Goal: Task Accomplishment & Management: Manage account settings

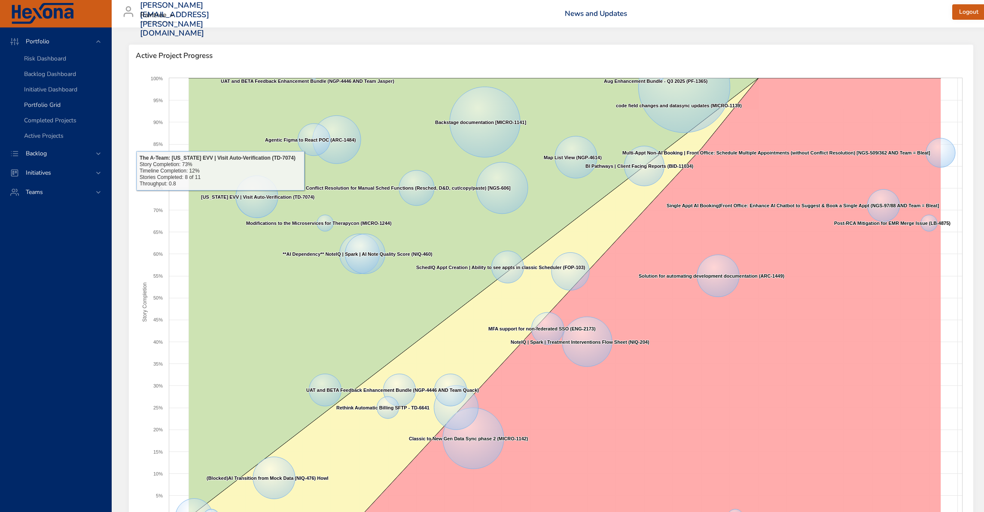
scroll to position [6, 0]
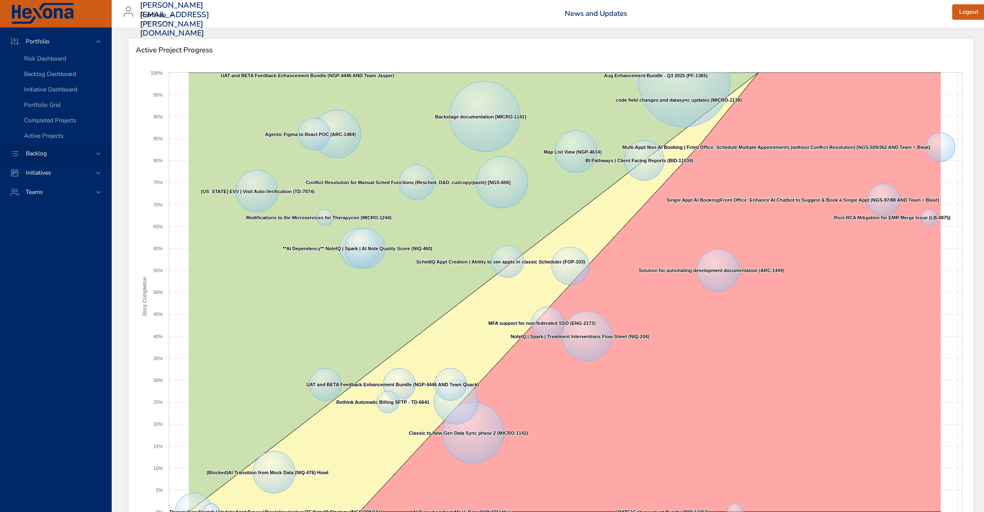
click at [46, 159] on div "Backlog" at bounding box center [55, 153] width 111 height 19
click at [47, 79] on span "Backlog Details" at bounding box center [44, 78] width 41 height 8
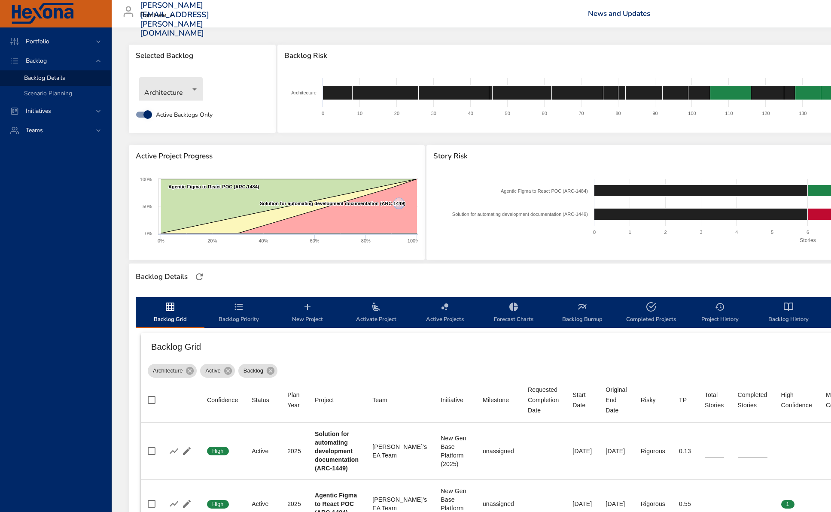
click at [298, 314] on span "New Project" at bounding box center [307, 313] width 58 height 23
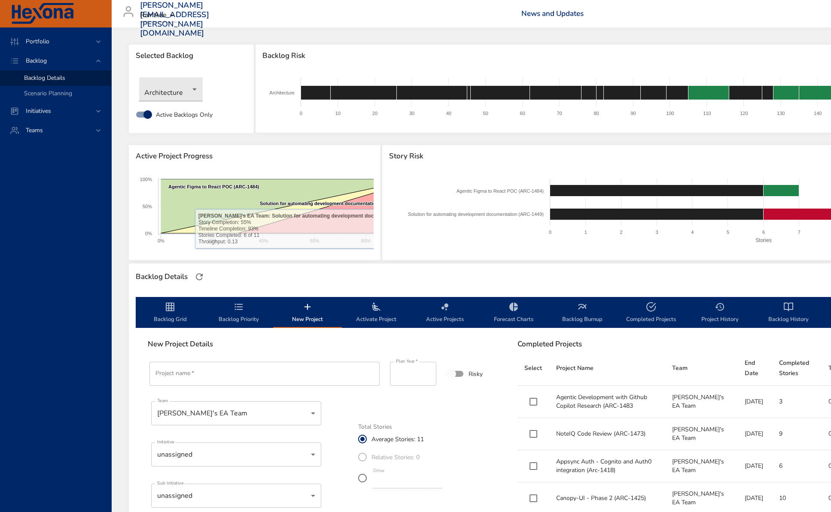
click at [211, 370] on input "Project name   *" at bounding box center [264, 374] width 230 height 24
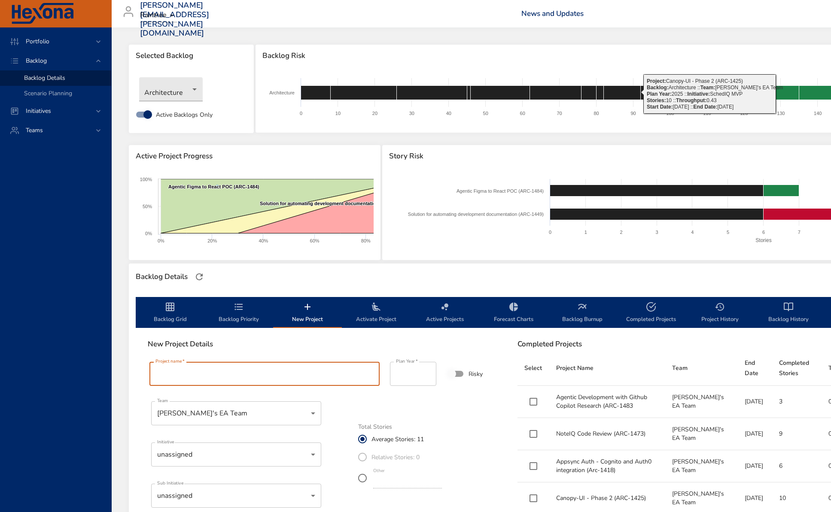
paste input "**********"
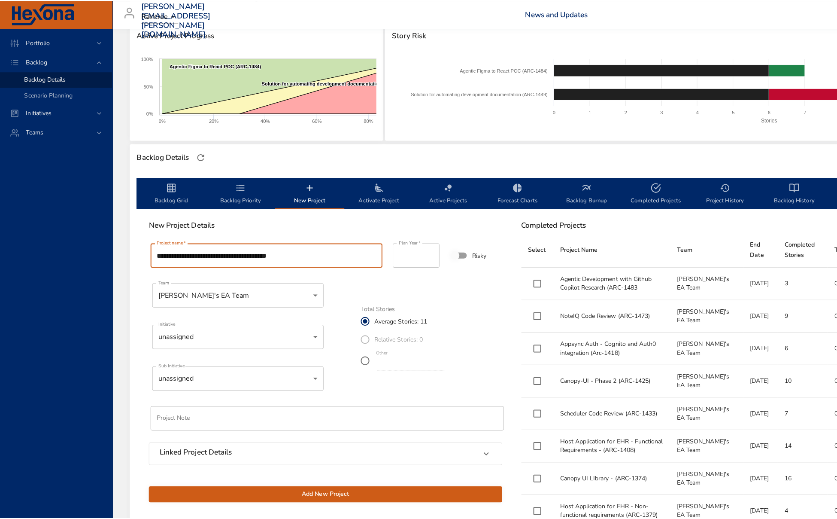
scroll to position [210, 0]
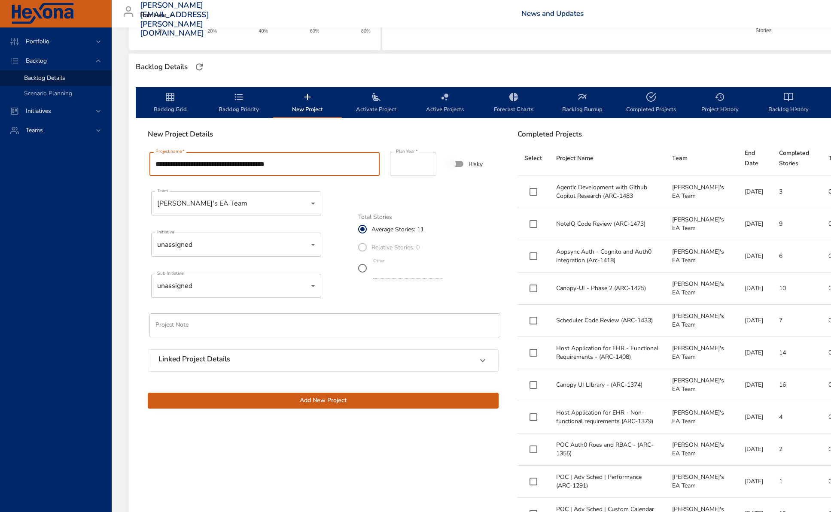
type input "**********"
click at [307, 234] on body "Portfolio Backlog Backlog Details Scenario Planning Initiatives Teams darren.mc…" at bounding box center [415, 46] width 831 height 512
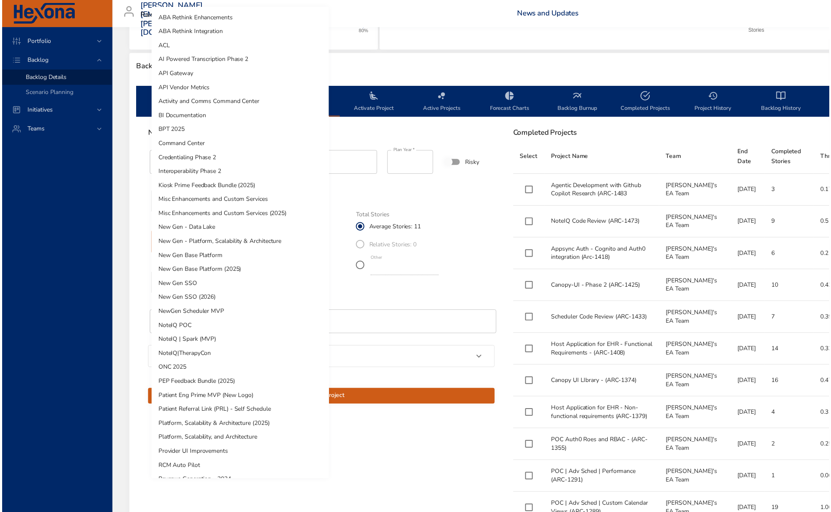
scroll to position [195, 0]
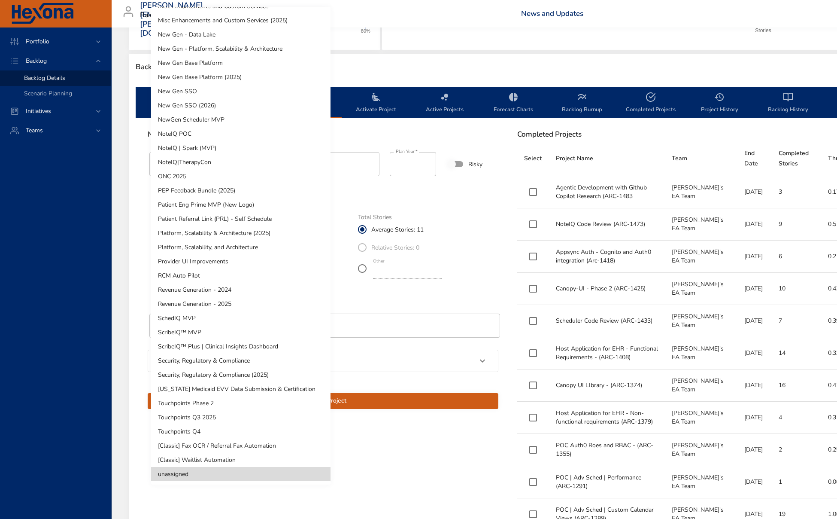
click at [250, 76] on li "New Gen Base Platform (2025)" at bounding box center [240, 77] width 179 height 14
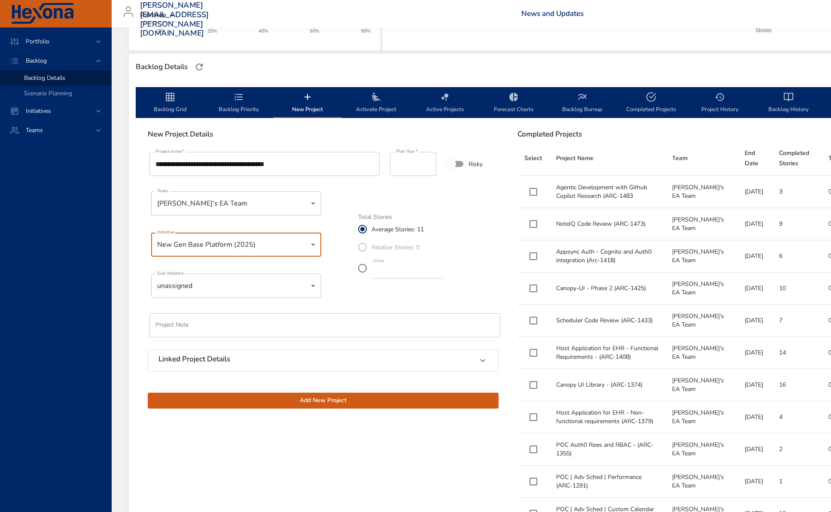
click at [359, 397] on span "Add New Project" at bounding box center [323, 400] width 337 height 11
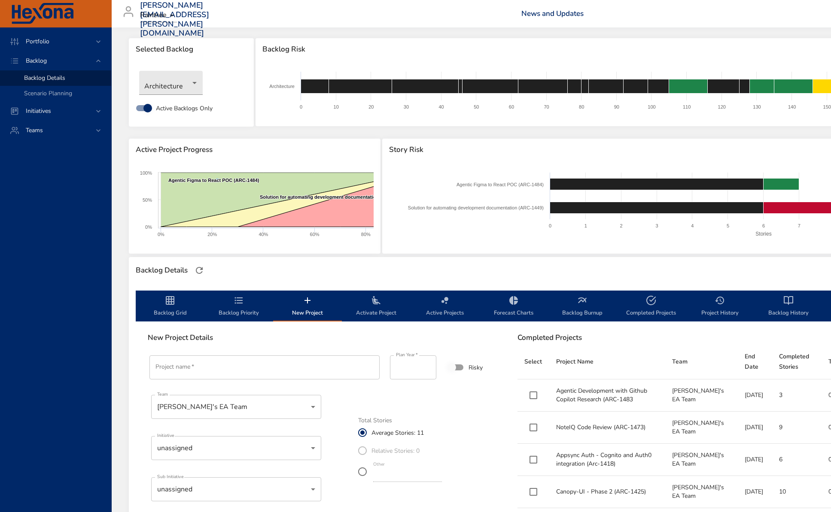
scroll to position [0, 0]
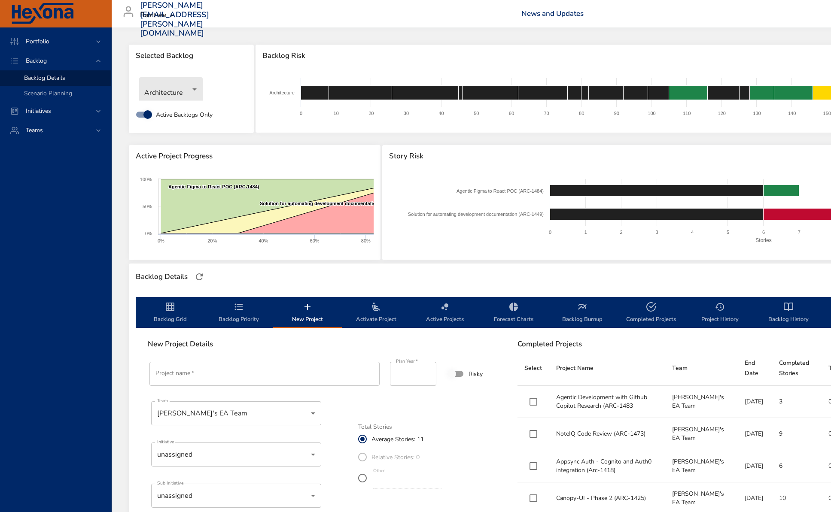
click at [243, 310] on icon "backlog-tab" at bounding box center [239, 307] width 10 height 10
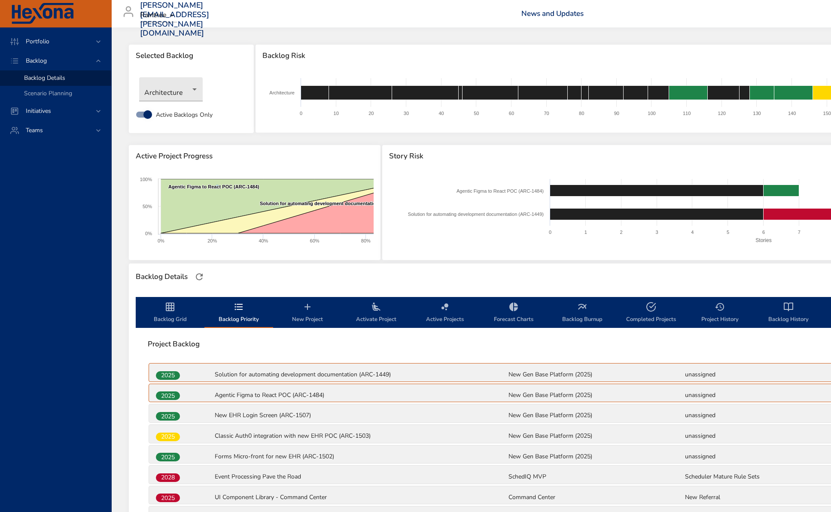
scroll to position [96, 0]
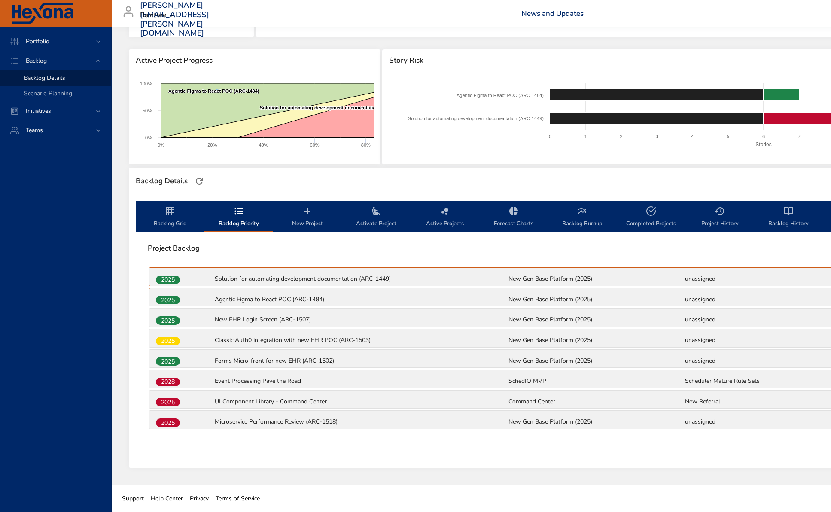
click at [159, 425] on span "2025" at bounding box center [168, 423] width 24 height 9
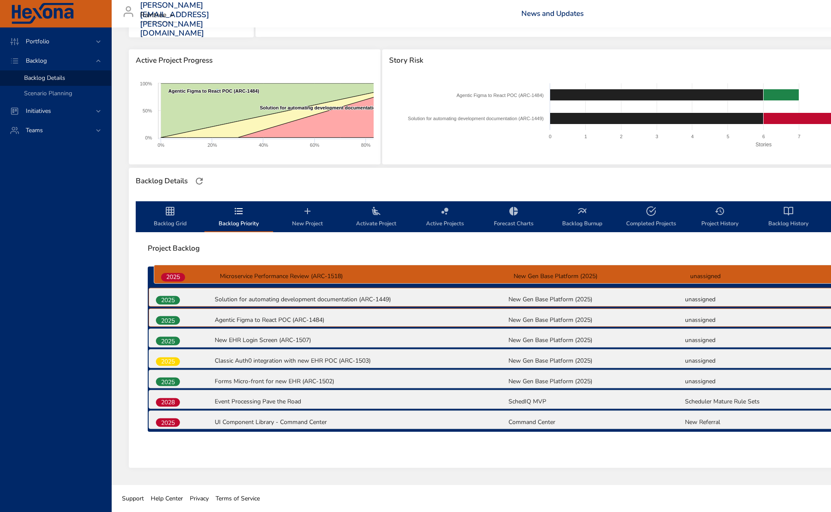
drag, startPoint x: 173, startPoint y: 424, endPoint x: 177, endPoint y: 277, distance: 147.3
click at [177, 277] on div "2025 Solution for automating development documentation (ARC-1449) New Gen Base …" at bounding box center [508, 349] width 720 height 165
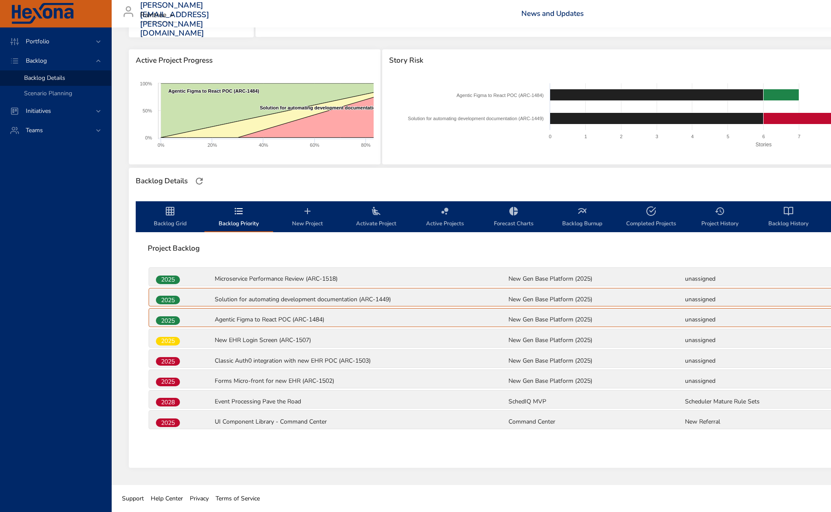
click at [328, 255] on div "Project Backlog" at bounding box center [508, 248] width 734 height 22
click at [166, 279] on span "2025" at bounding box center [168, 279] width 24 height 9
click at [167, 279] on span "2025" at bounding box center [168, 279] width 24 height 9
drag, startPoint x: 342, startPoint y: 247, endPoint x: 334, endPoint y: 248, distance: 7.8
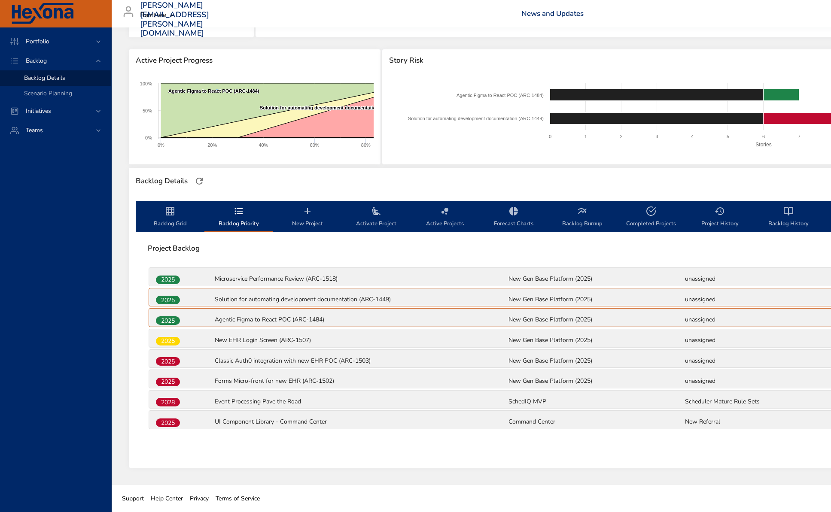
click at [342, 247] on span "Project Backlog" at bounding box center [508, 248] width 720 height 9
click at [461, 244] on span "Project Backlog" at bounding box center [508, 248] width 720 height 9
click at [380, 212] on icon "backlog-tab" at bounding box center [376, 211] width 10 height 10
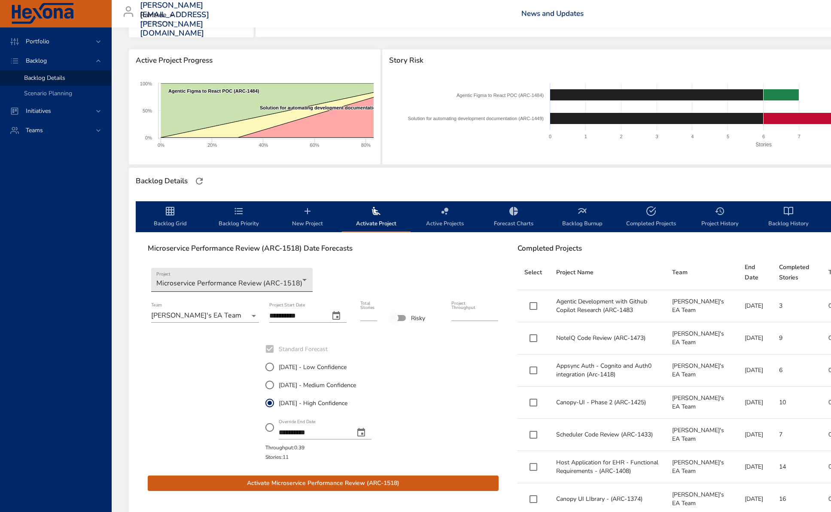
click at [286, 280] on body "Portfolio Backlog Backlog Details Scenario Planning Initiatives Teams darren.mc…" at bounding box center [415, 160] width 831 height 512
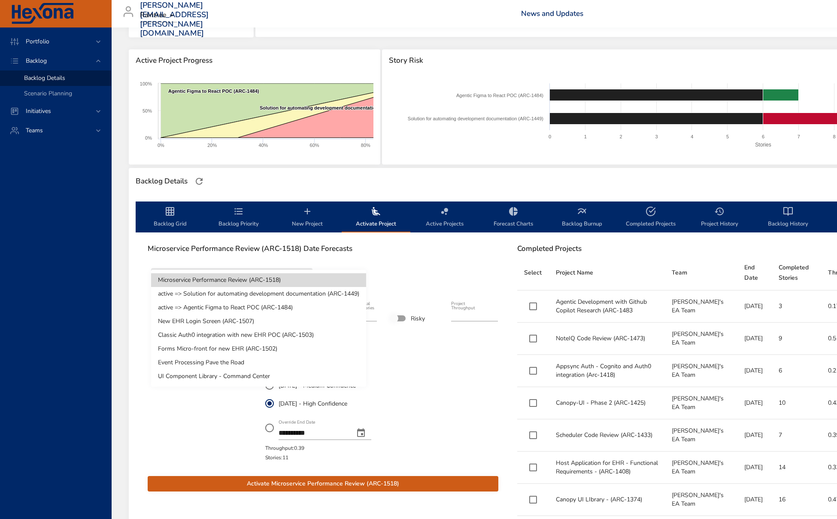
click at [286, 281] on li "Microservice Performance Review (ARC-1518)" at bounding box center [258, 280] width 215 height 14
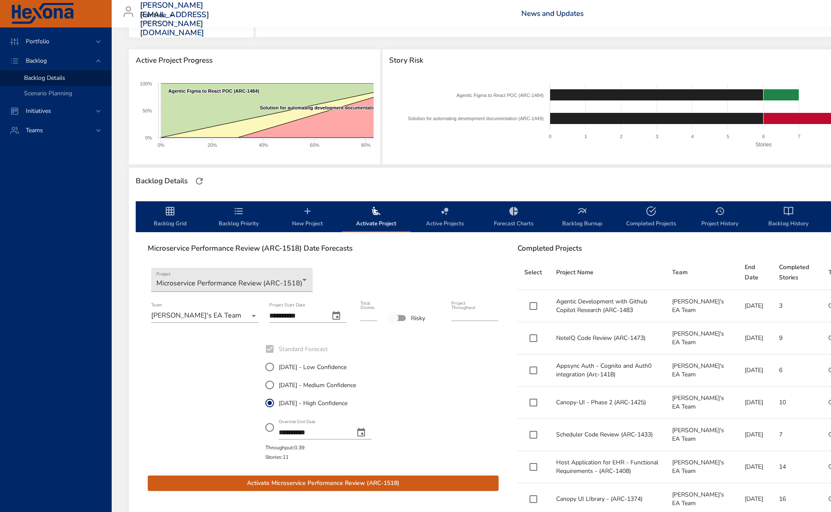
click at [361, 483] on span "Activate Microservice Performance Review (ARC-1518)" at bounding box center [323, 483] width 337 height 11
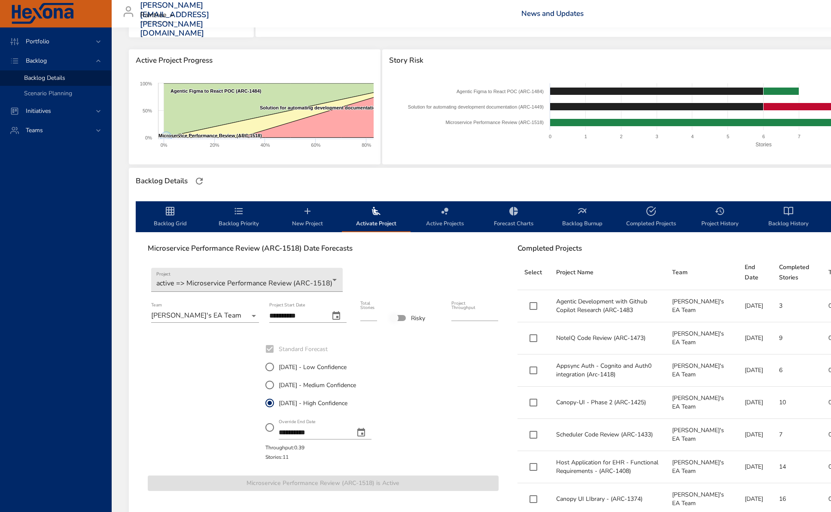
click at [172, 218] on span "Backlog Grid" at bounding box center [170, 217] width 58 height 23
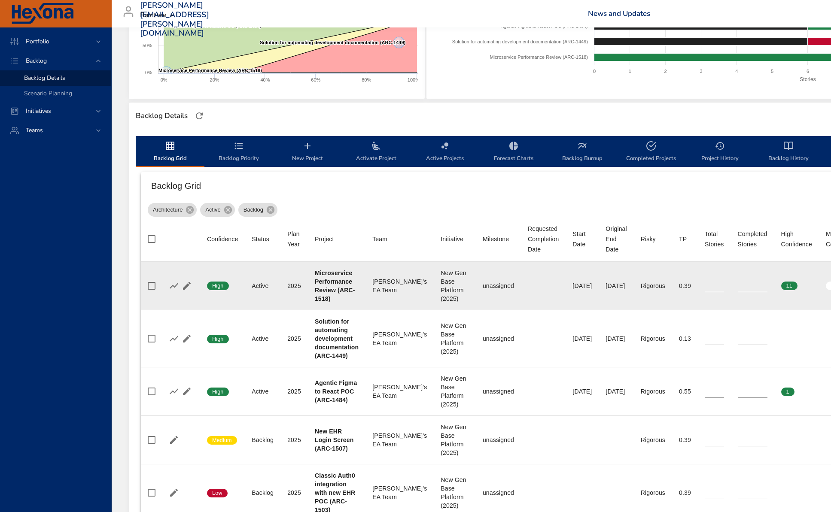
scroll to position [172, 0]
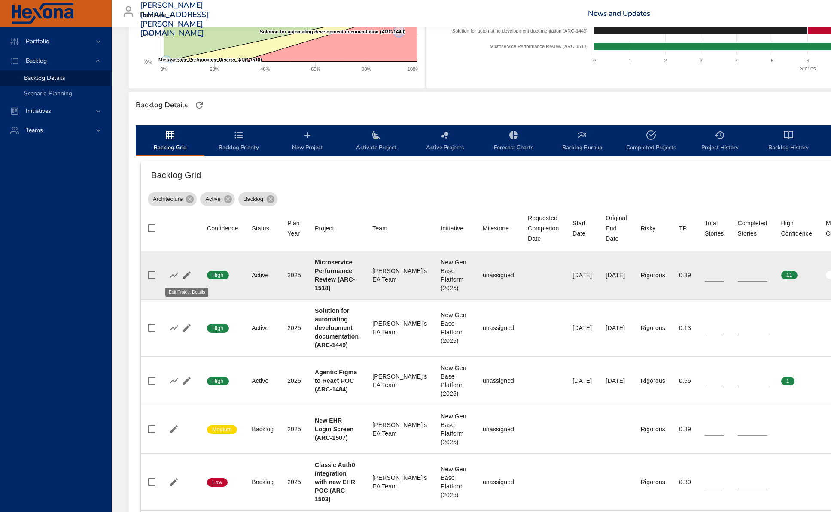
click at [187, 276] on icon "button" at bounding box center [187, 275] width 10 height 10
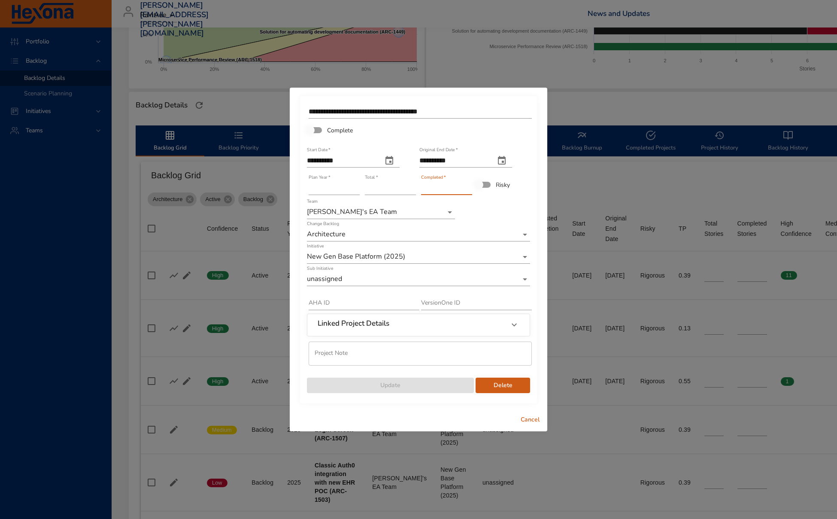
drag, startPoint x: 434, startPoint y: 191, endPoint x: 415, endPoint y: 190, distance: 18.9
click at [415, 190] on div "**********" at bounding box center [418, 248] width 225 height 292
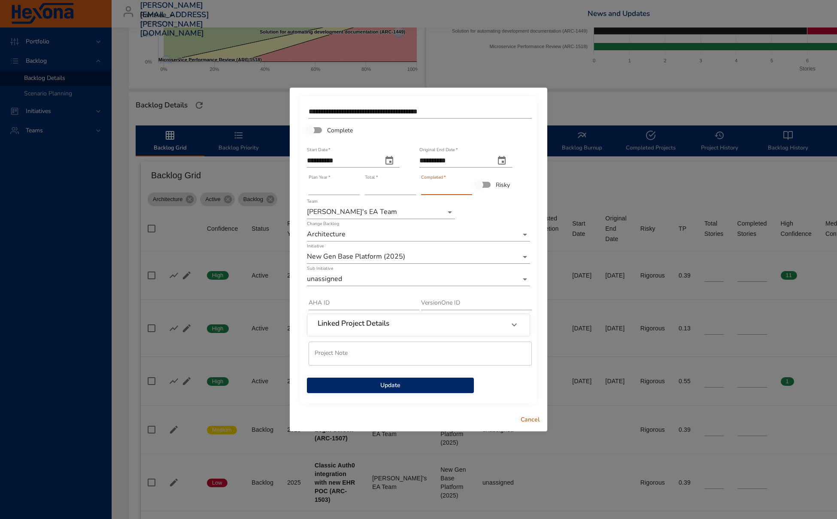
type input "*"
click at [421, 390] on span "Update" at bounding box center [390, 385] width 153 height 11
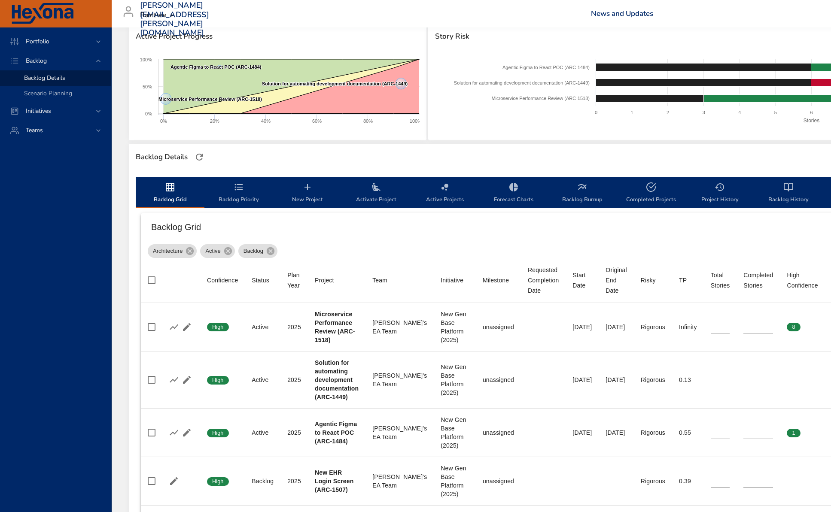
scroll to position [0, 0]
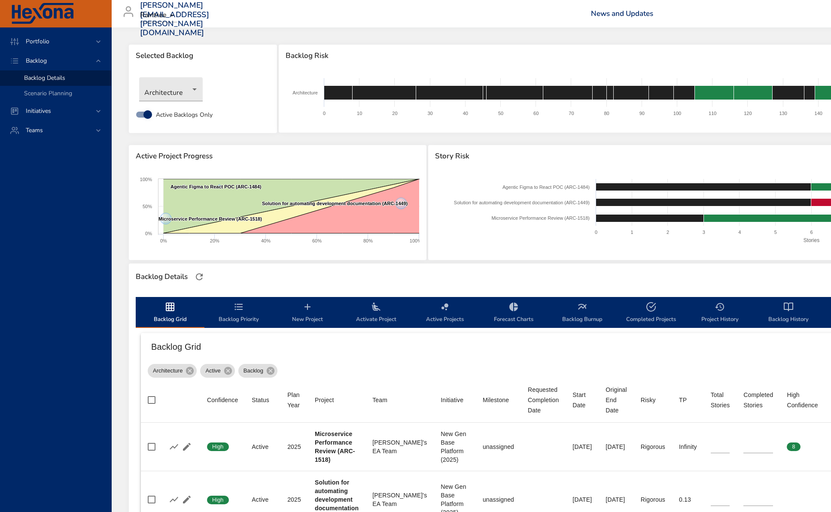
click at [610, 268] on div "Backlog Details" at bounding box center [577, 277] width 888 height 18
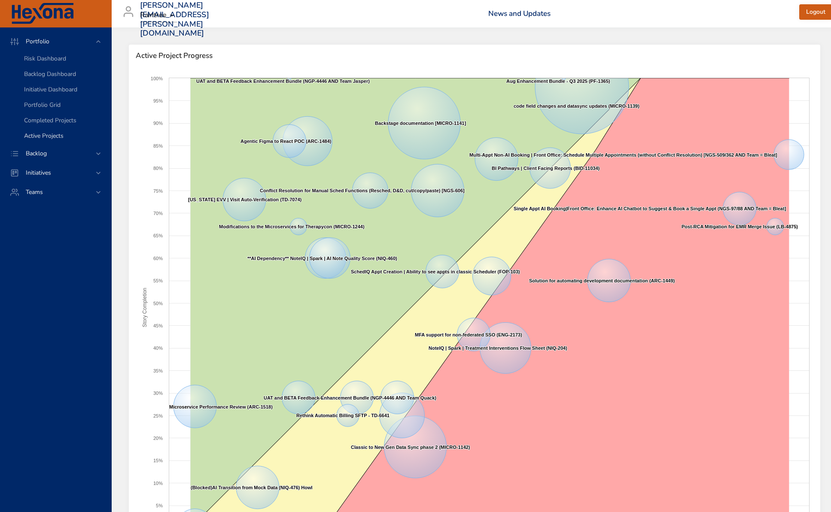
click at [46, 134] on span "Active Projects" at bounding box center [43, 136] width 39 height 8
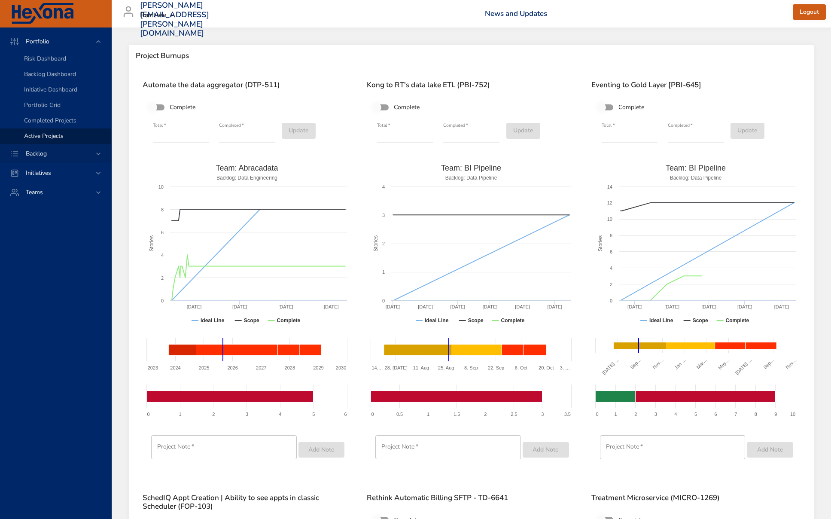
click at [34, 152] on span "Backlog" at bounding box center [36, 153] width 35 height 8
click at [64, 73] on link "Backlog Details" at bounding box center [55, 77] width 111 height 15
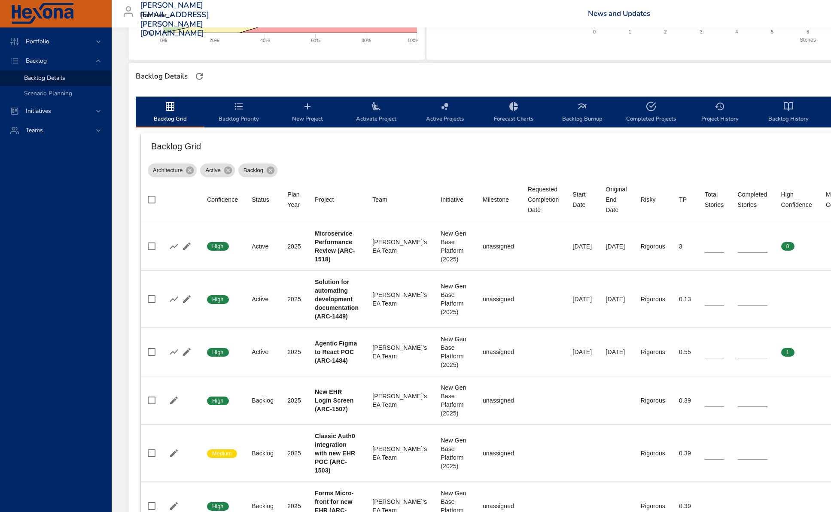
scroll to position [212, 0]
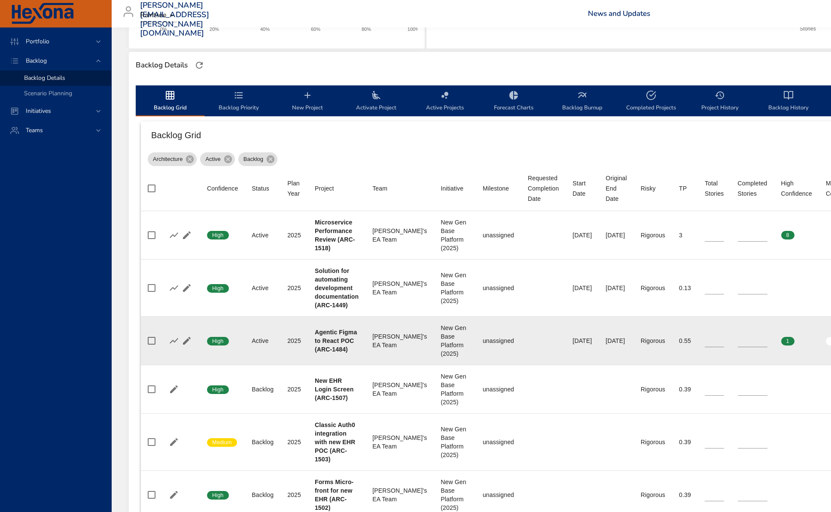
drag, startPoint x: 328, startPoint y: 330, endPoint x: 474, endPoint y: 345, distance: 147.2
click at [474, 345] on tr "Confidence High Status Active Plan Year [DATE] Project Agentic Figma to React P…" at bounding box center [574, 340] width 866 height 49
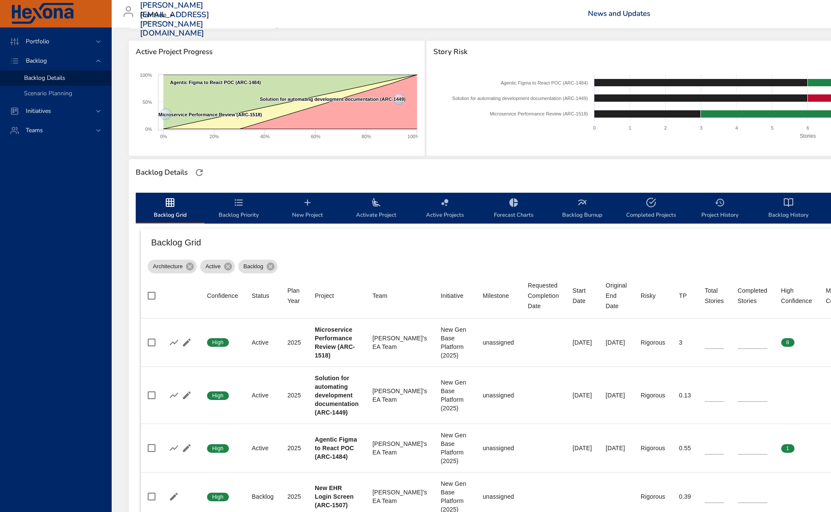
scroll to position [0, 0]
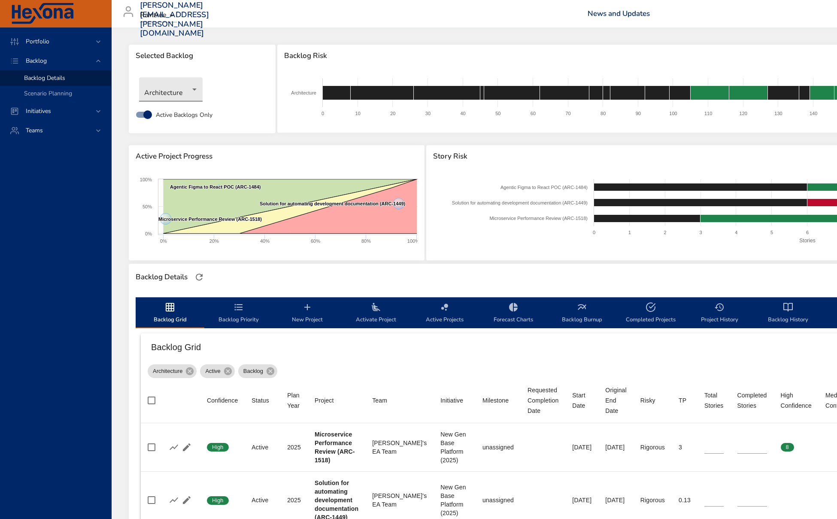
click at [186, 91] on body "Portfolio Backlog Backlog Details Scenario Planning Initiatives Teams [PERSON_N…" at bounding box center [418, 259] width 837 height 519
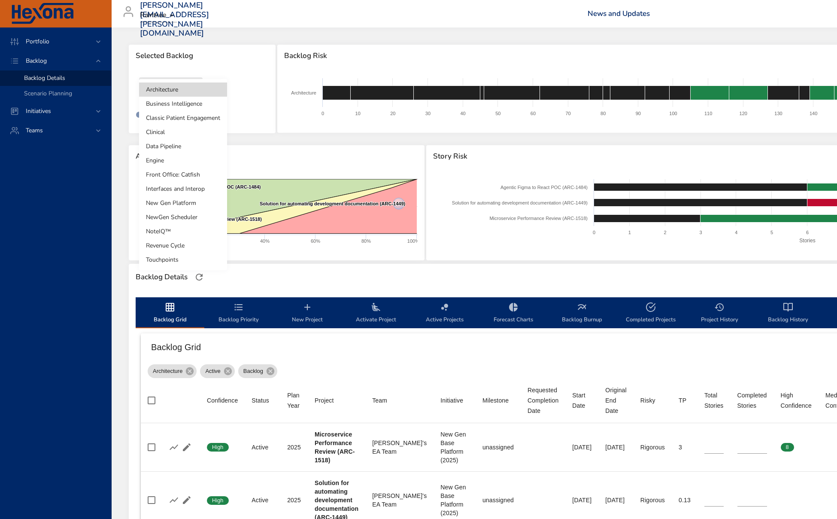
click at [208, 206] on li "New Gen Platform" at bounding box center [183, 203] width 88 height 14
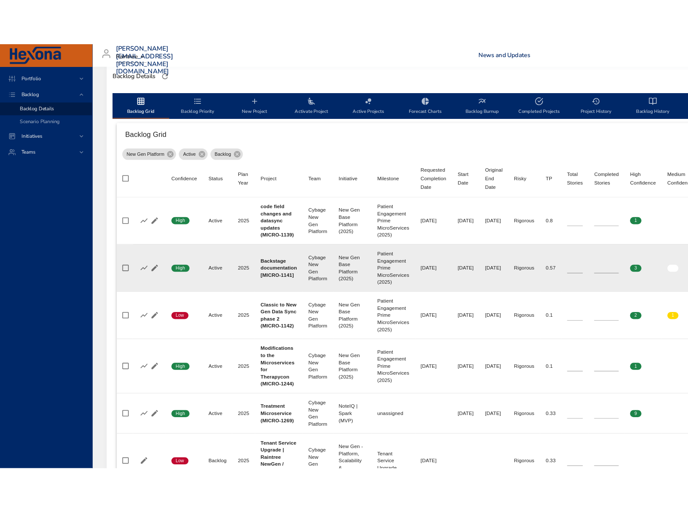
scroll to position [232, 0]
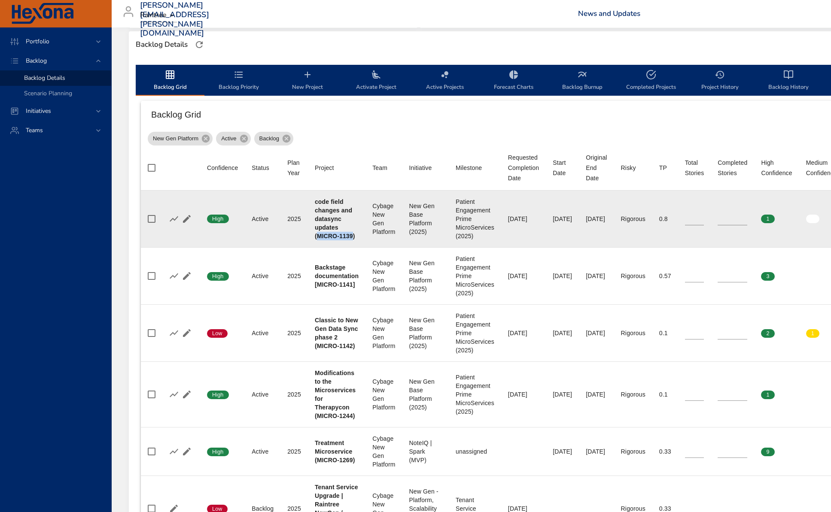
drag, startPoint x: 351, startPoint y: 237, endPoint x: 316, endPoint y: 239, distance: 35.2
click at [316, 239] on b "code field changes and datasync updates (MICRO-1139)" at bounding box center [335, 218] width 40 height 41
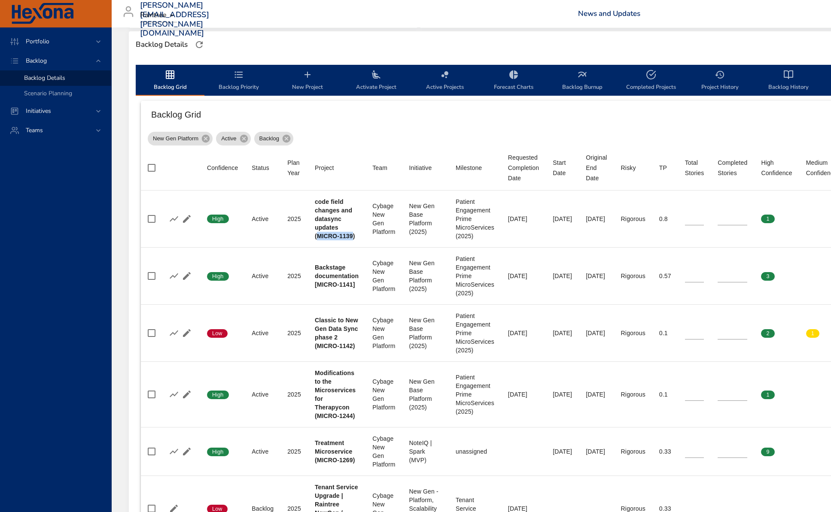
copy b "MICRO-1139"
